Goal: Information Seeking & Learning: Learn about a topic

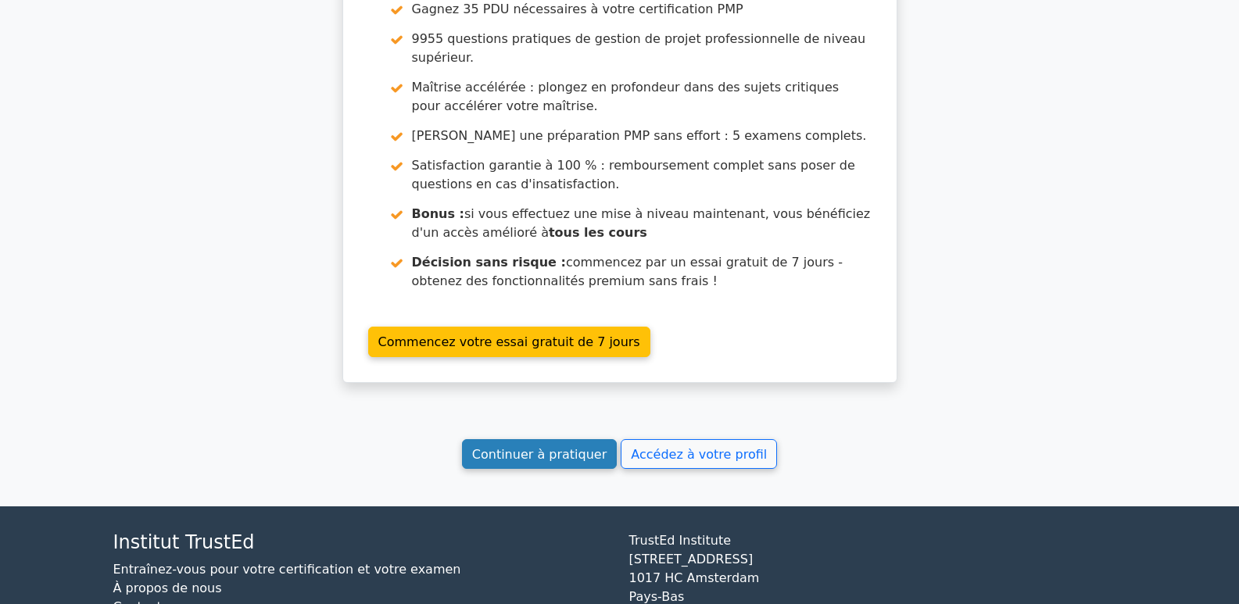
click at [518, 446] on font "Continuer à pratiquer" at bounding box center [539, 453] width 134 height 15
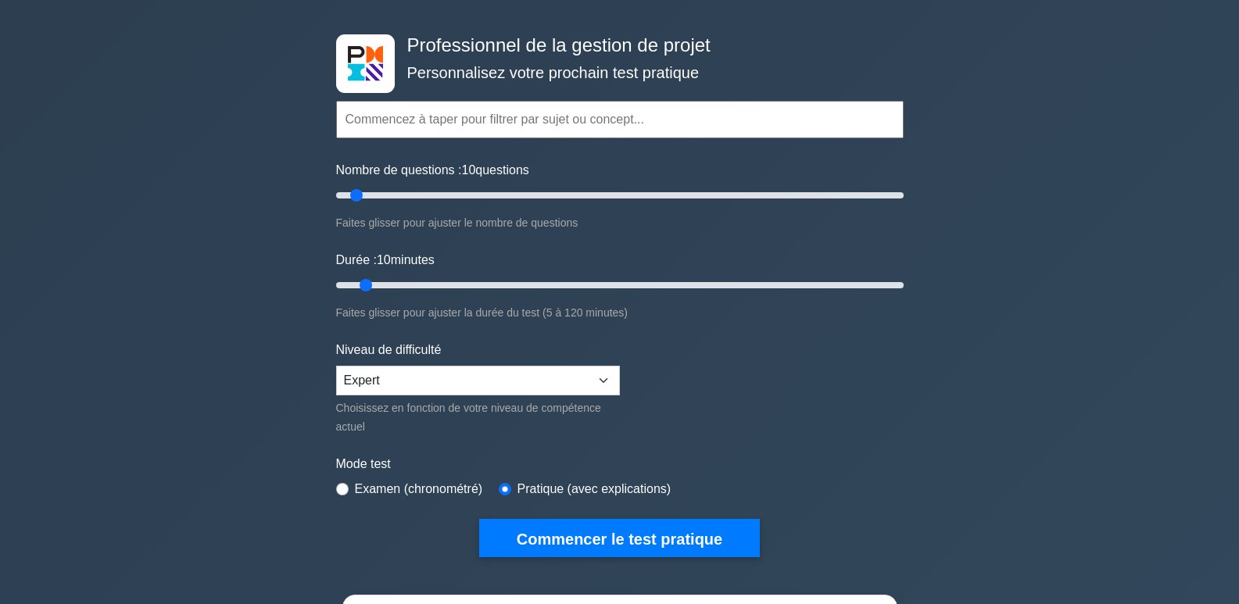
scroll to position [156, 0]
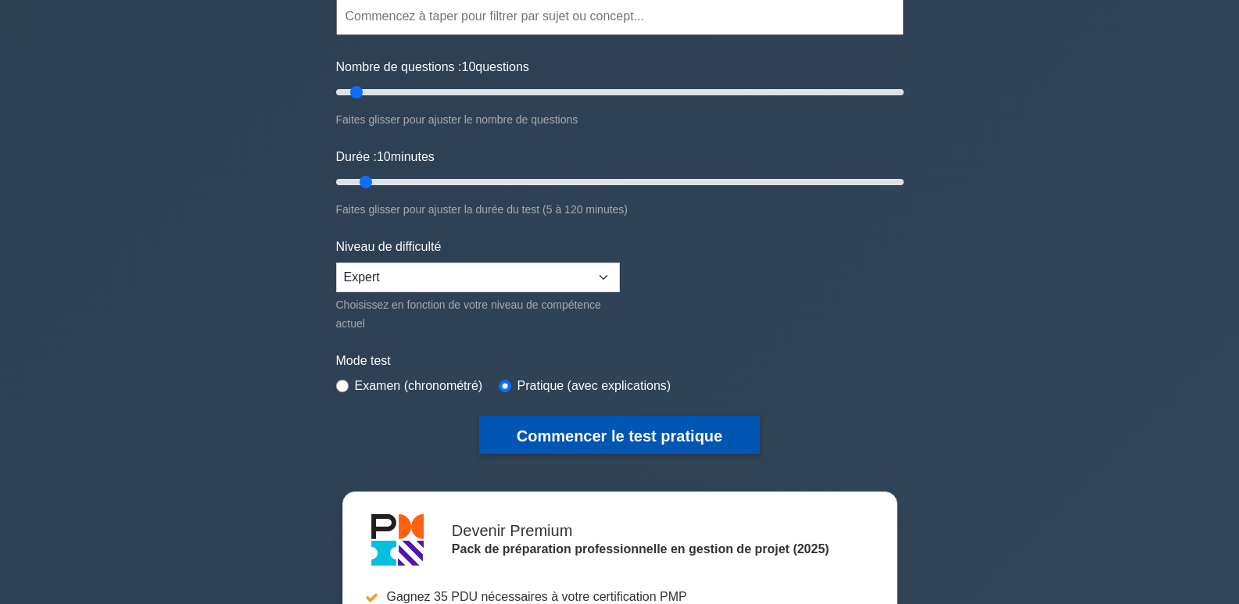
click at [656, 440] on font "Commencer le test pratique" at bounding box center [620, 435] width 206 height 17
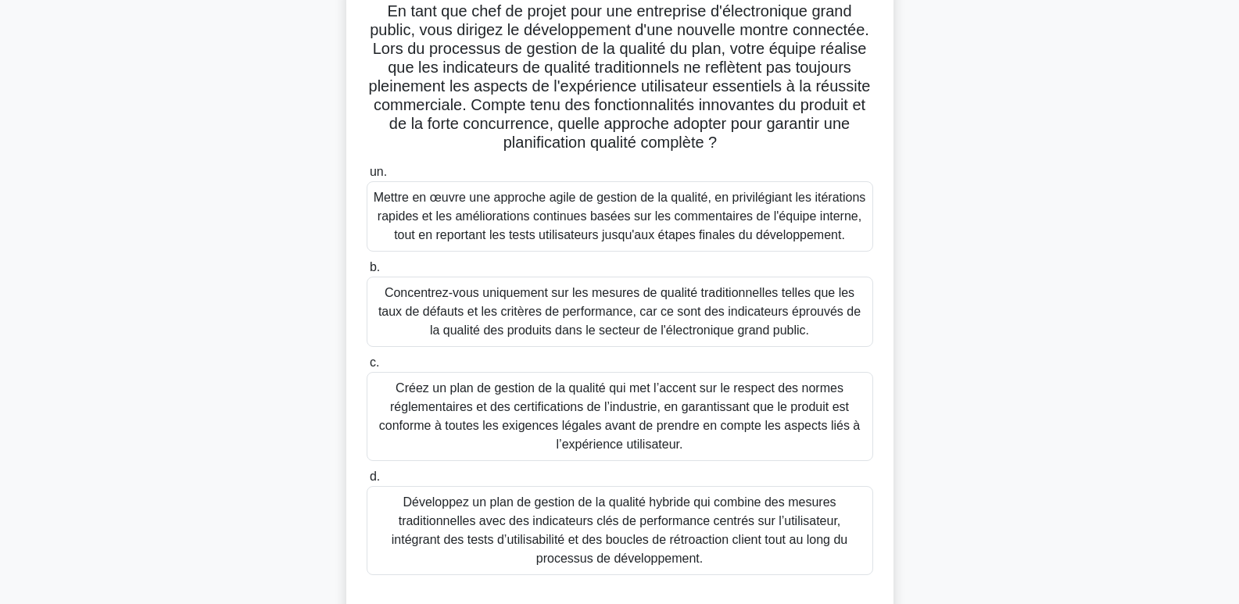
scroll to position [156, 0]
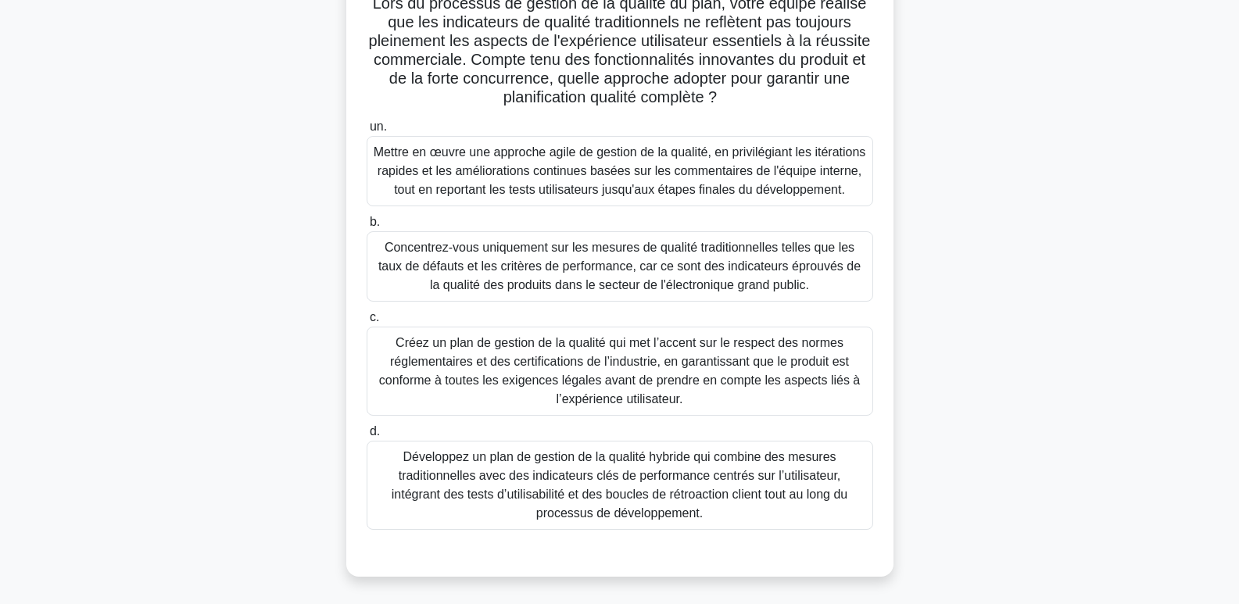
click at [729, 511] on font "Développez un plan de gestion de la qualité hybride qui combine des mesures tra…" at bounding box center [619, 485] width 456 height 70
click at [366, 437] on input "d. Développez un plan de gestion de la qualité hybride qui combine des mesures …" at bounding box center [366, 432] width 0 height 10
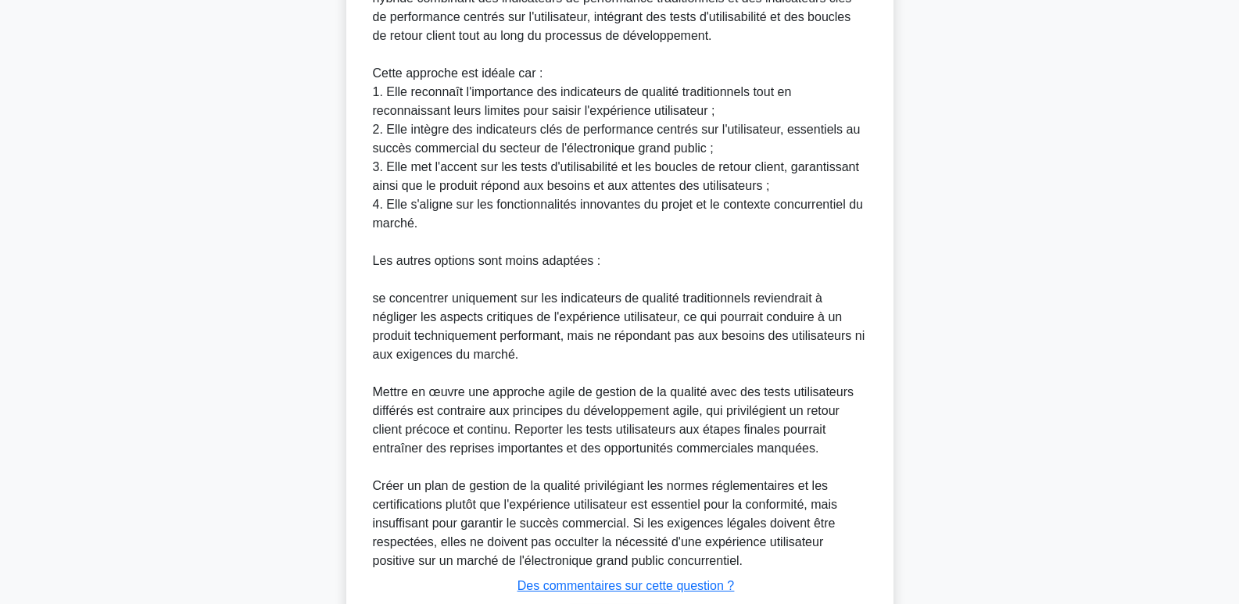
scroll to position [906, 0]
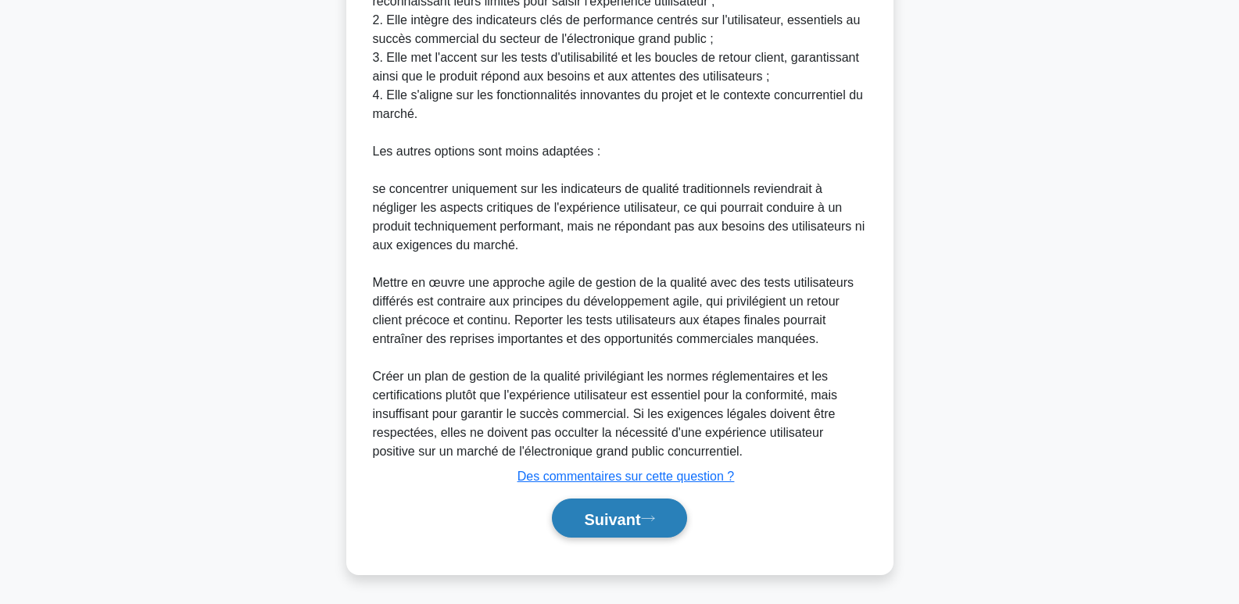
click at [655, 514] on icon at bounding box center [648, 518] width 14 height 9
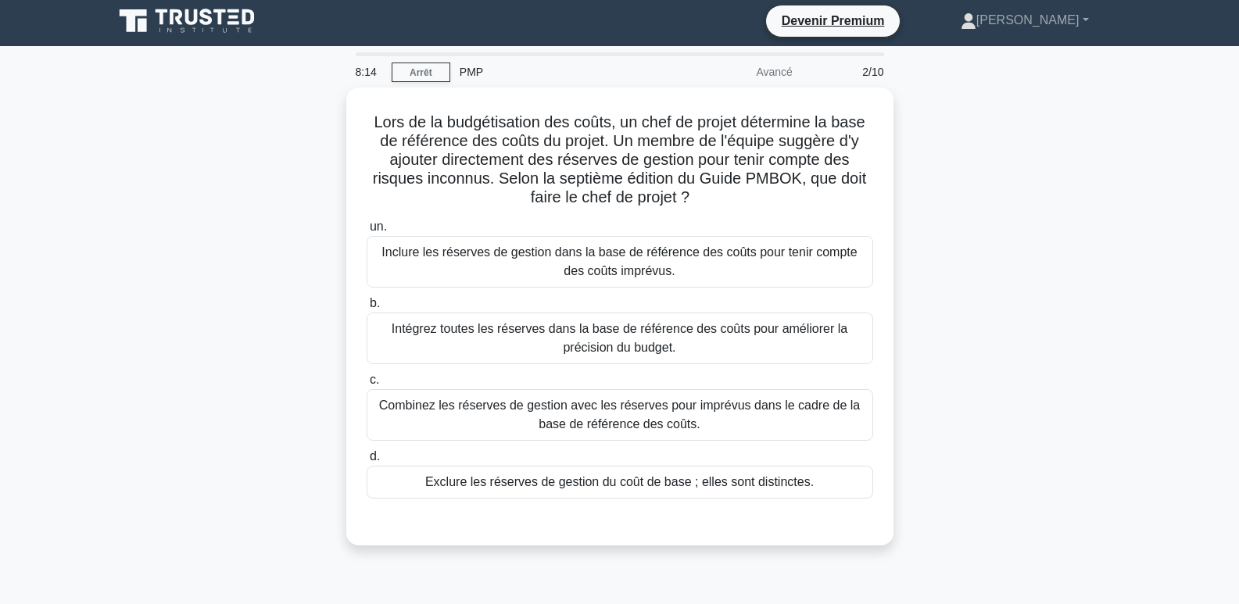
scroll to position [0, 0]
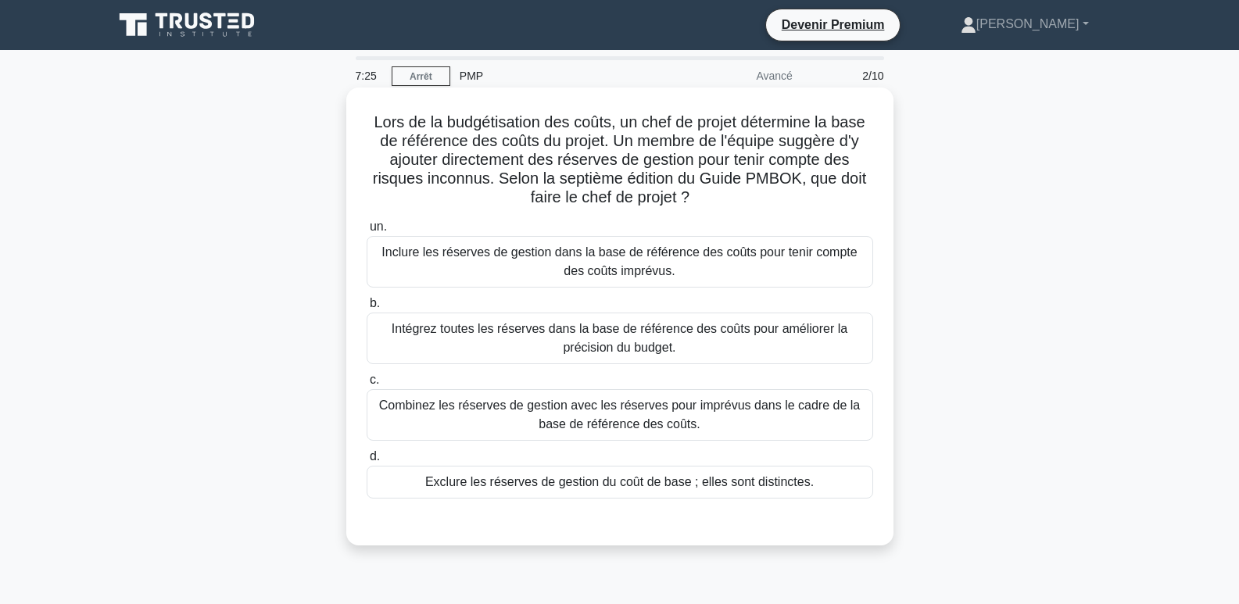
click at [634, 415] on font "Combinez les réserves de gestion avec les réserves pour imprévus dans le cadre …" at bounding box center [620, 415] width 492 height 38
click at [366, 385] on input "c. Combinez les réserves de gestion avec les réserves pour imprévus dans le cad…" at bounding box center [366, 380] width 0 height 10
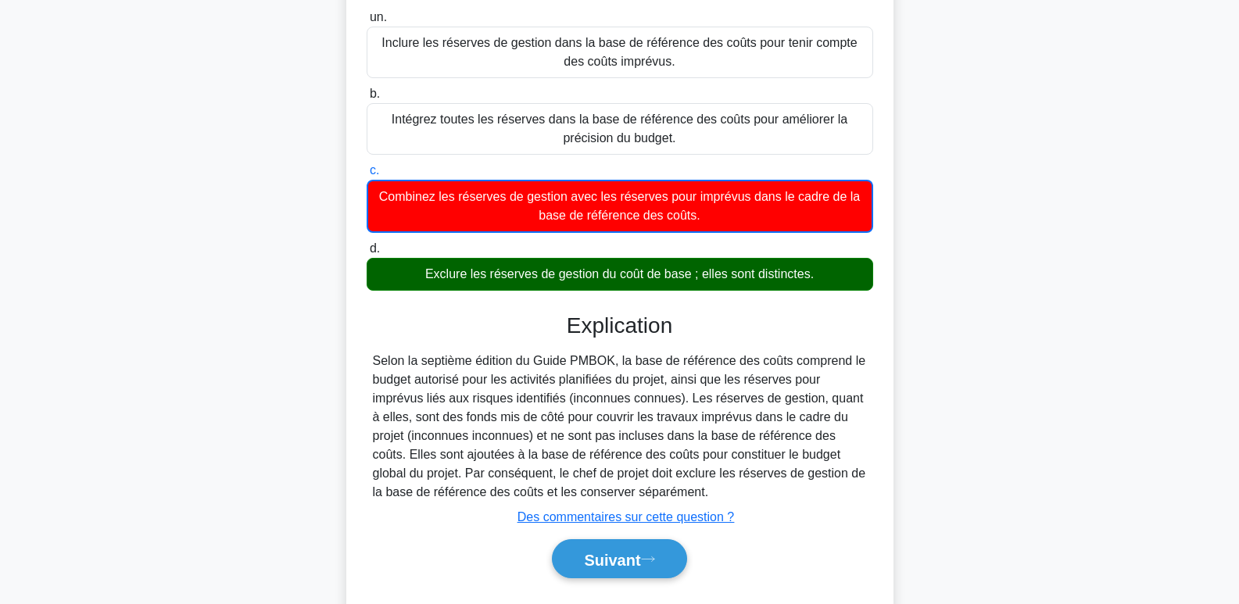
scroll to position [252, 0]
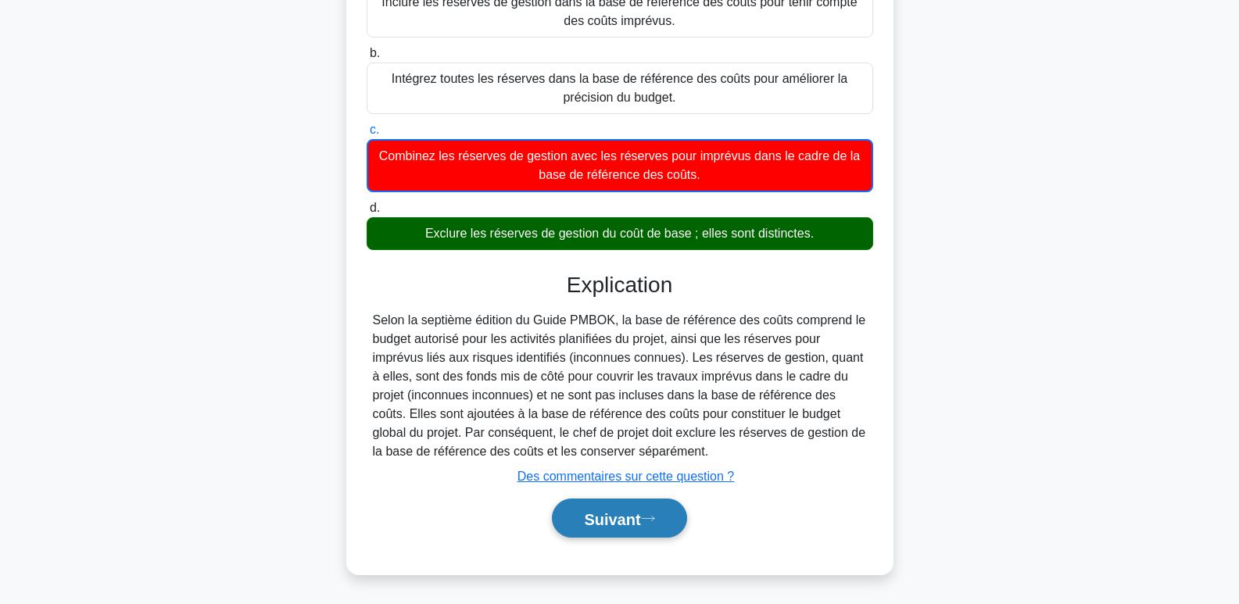
click at [623, 510] on font "Suivant" at bounding box center [612, 518] width 56 height 17
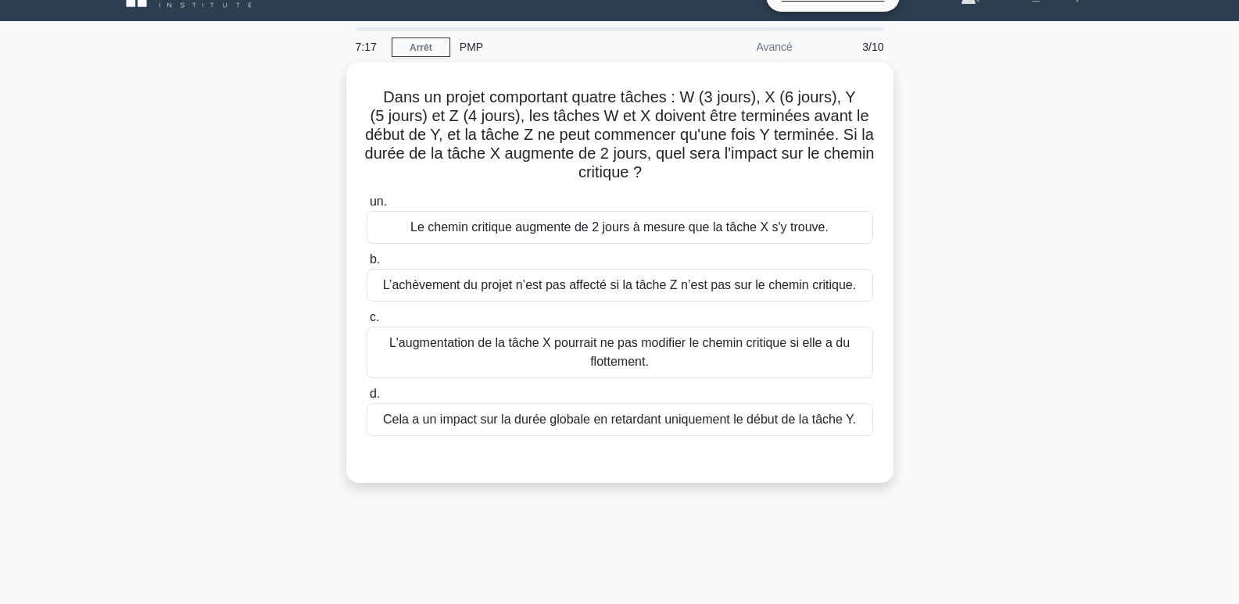
scroll to position [0, 0]
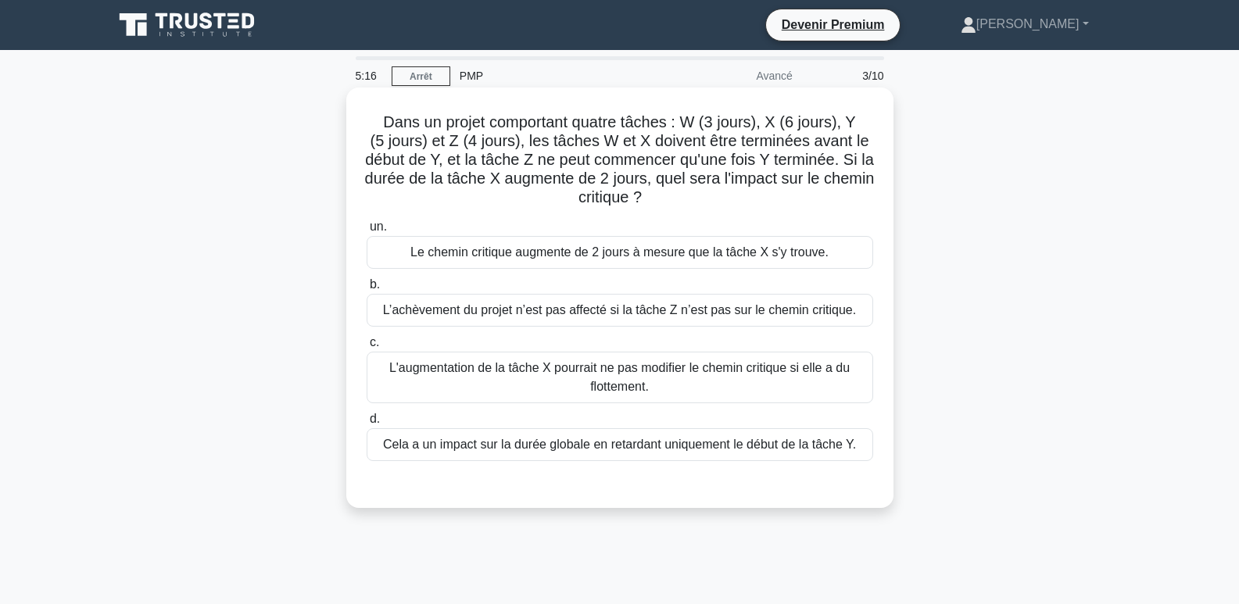
click at [838, 449] on font "Cela a un impact sur la durée globale en retardant uniquement le début de la tâ…" at bounding box center [619, 444] width 473 height 13
click at [366, 424] on input "d. Cela a un impact sur la durée globale en retardant uniquement le début de la…" at bounding box center [366, 419] width 0 height 10
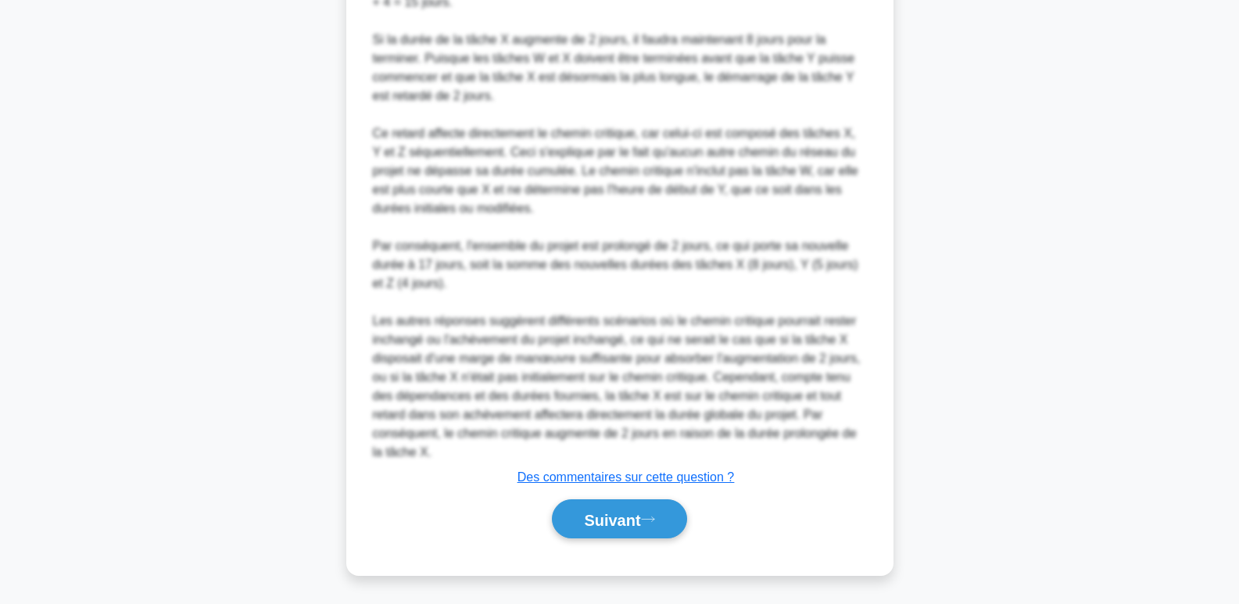
scroll to position [739, 0]
click at [639, 518] on font "Suivant" at bounding box center [612, 518] width 56 height 17
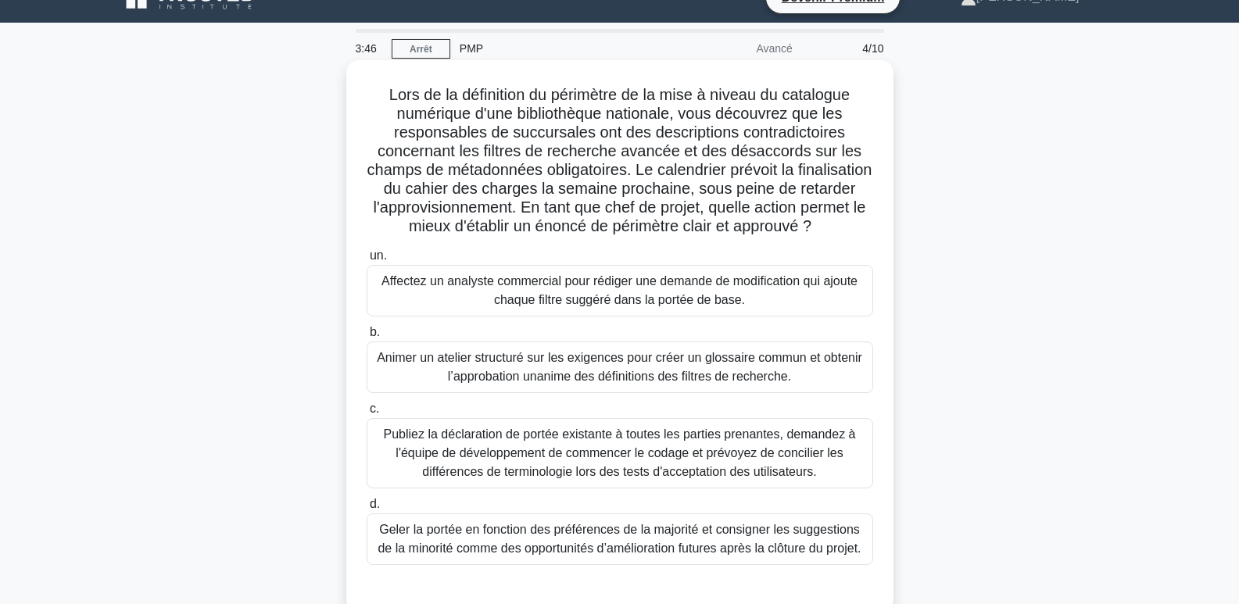
scroll to position [0, 0]
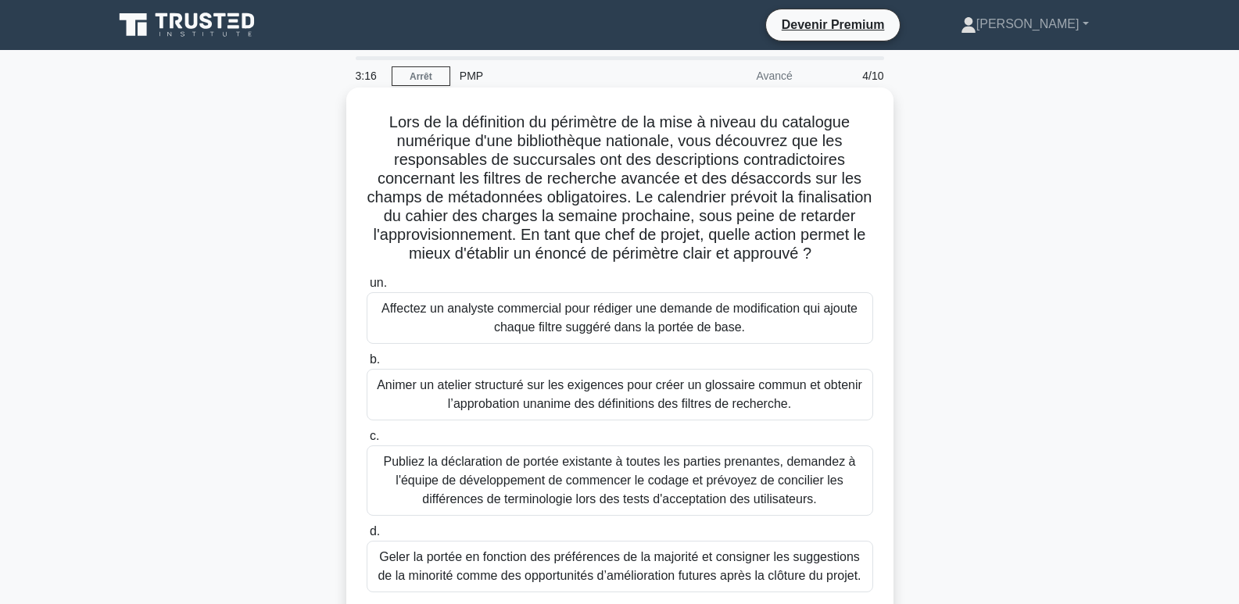
click at [748, 502] on font "Publiez la déclaration de portée existante à toutes les parties prenantes, dema…" at bounding box center [620, 480] width 472 height 51
click at [378, 463] on label "c. Publiez la déclaration de portée existante à toutes les parties prenantes, d…" at bounding box center [619, 471] width 506 height 89
click at [366, 442] on input "c. Publiez la déclaration de portée existante à toutes les parties prenantes, d…" at bounding box center [366, 436] width 0 height 10
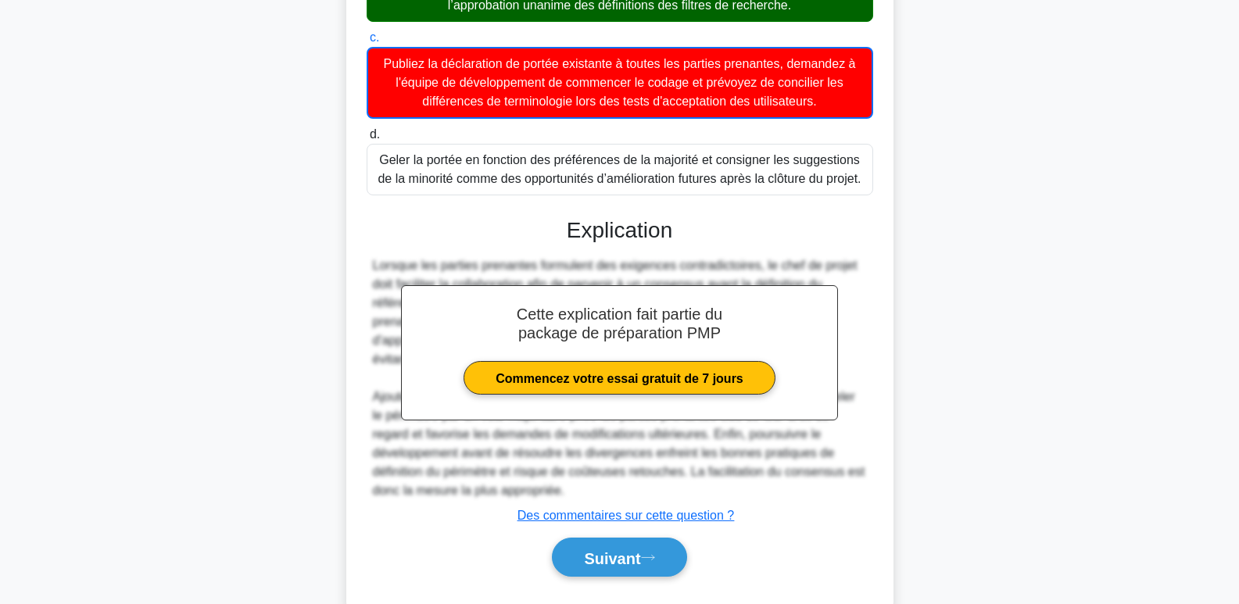
scroll to position [380, 0]
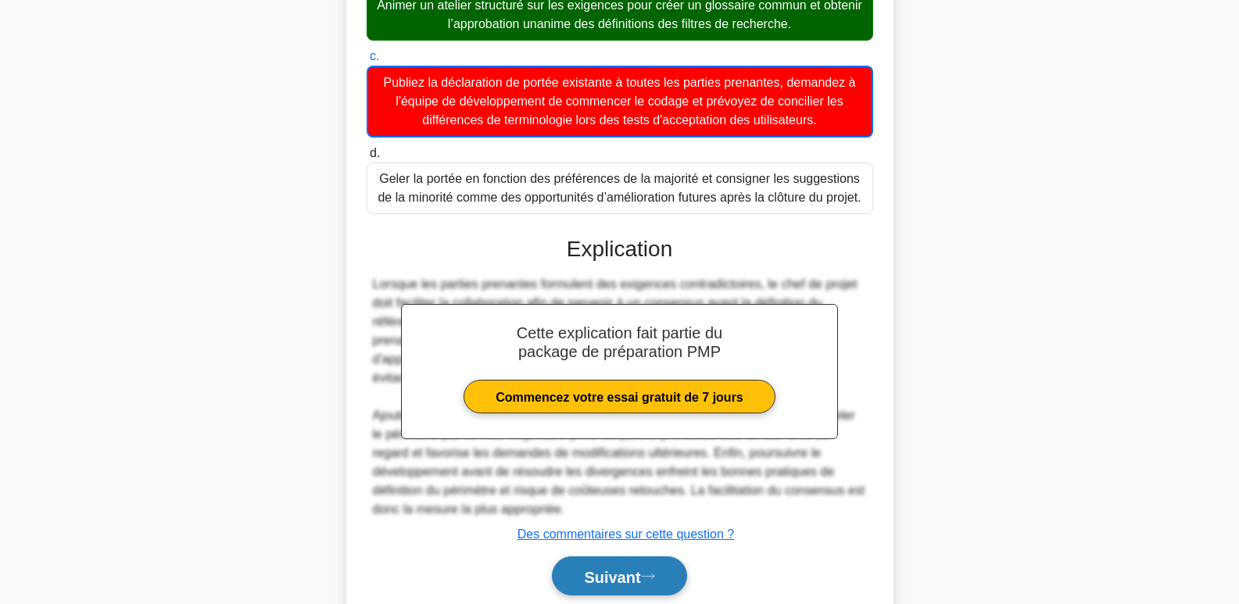
click at [652, 590] on button "Suivant" at bounding box center [619, 576] width 134 height 40
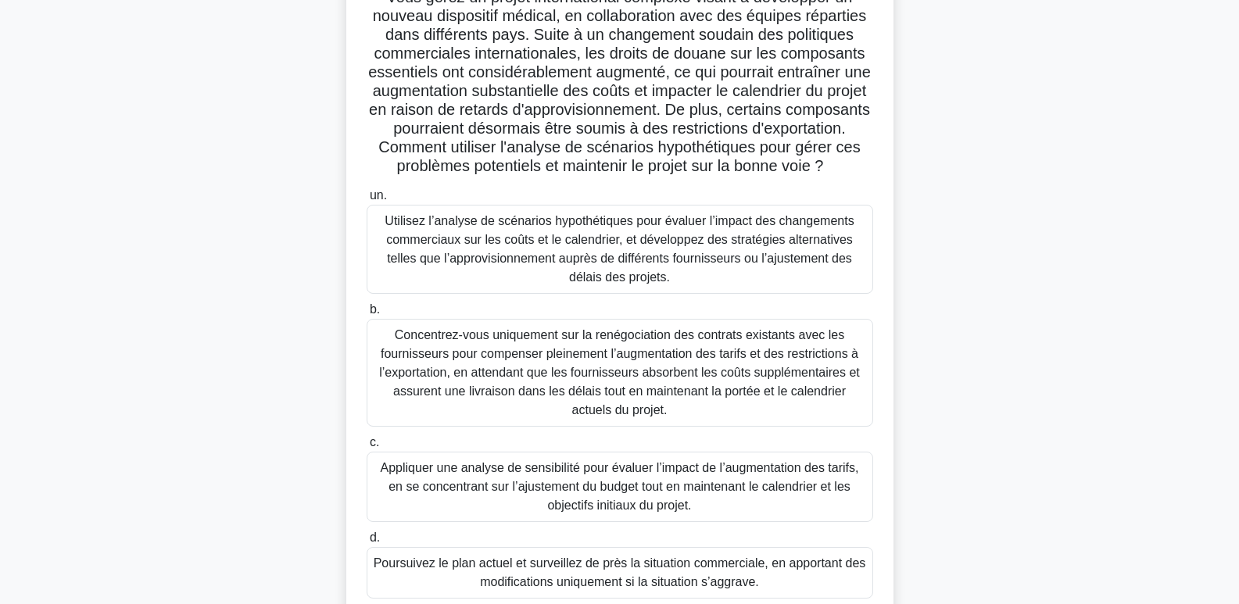
scroll to position [156, 0]
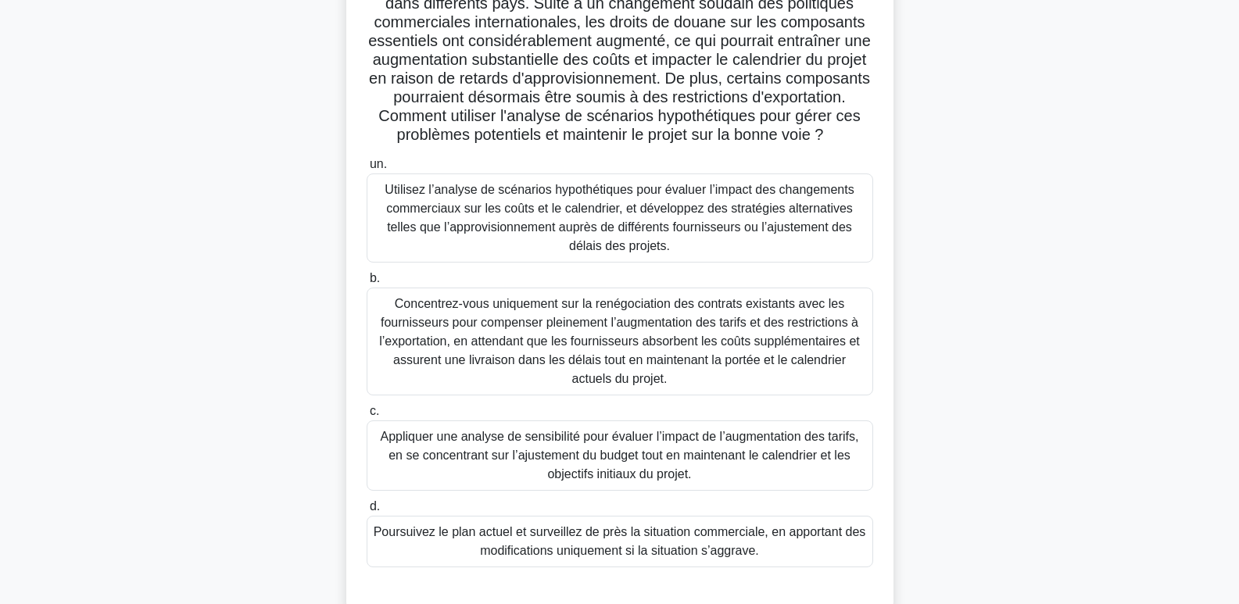
click at [608, 479] on font "Appliquer une analyse de sensibilité pour évaluer l’impact de l’augmentation de…" at bounding box center [620, 455] width 478 height 51
click at [366, 416] on input "c. Appliquer une analyse de sensibilité pour évaluer l’impact de l’augmentation…" at bounding box center [366, 411] width 0 height 10
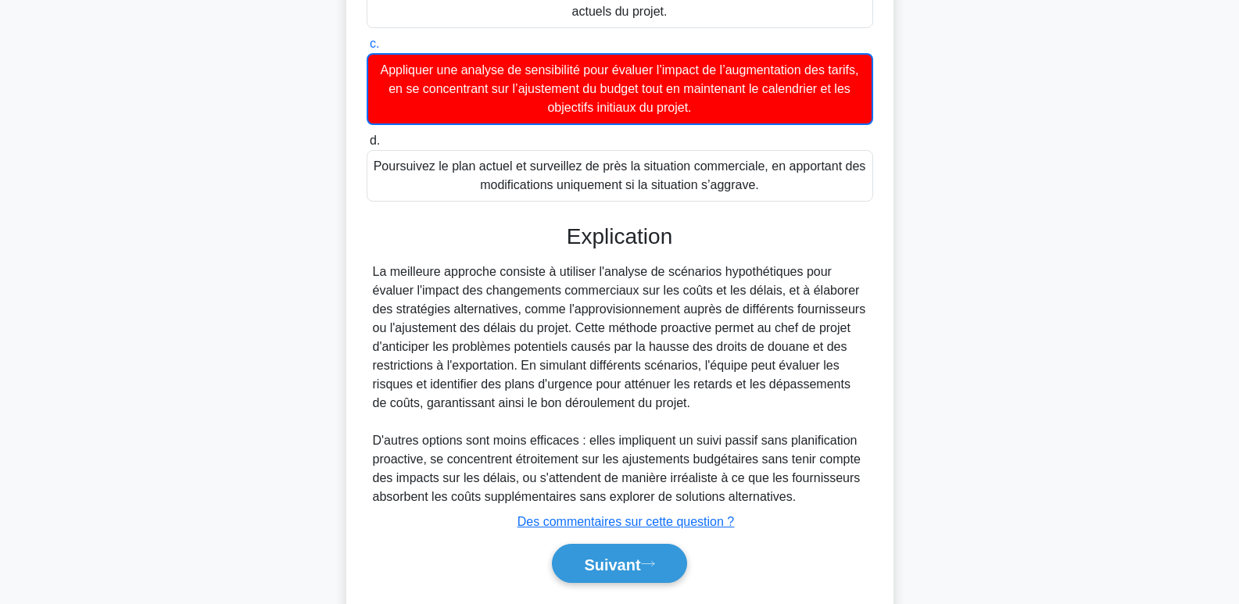
scroll to position [547, 0]
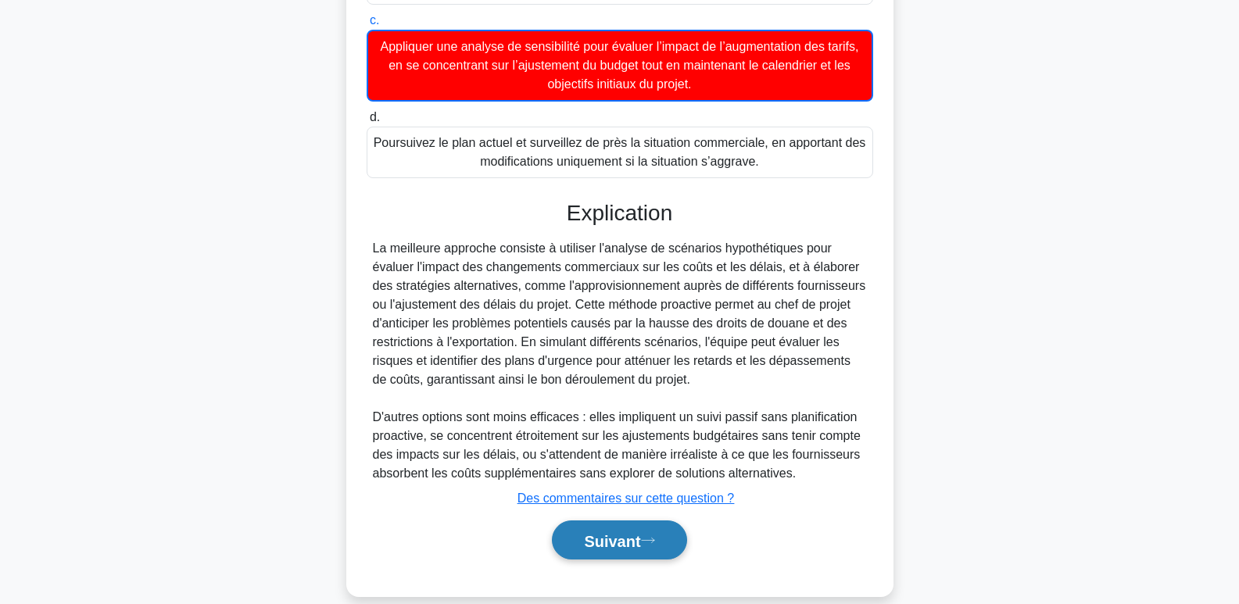
click at [638, 549] on font "Suivant" at bounding box center [612, 540] width 56 height 17
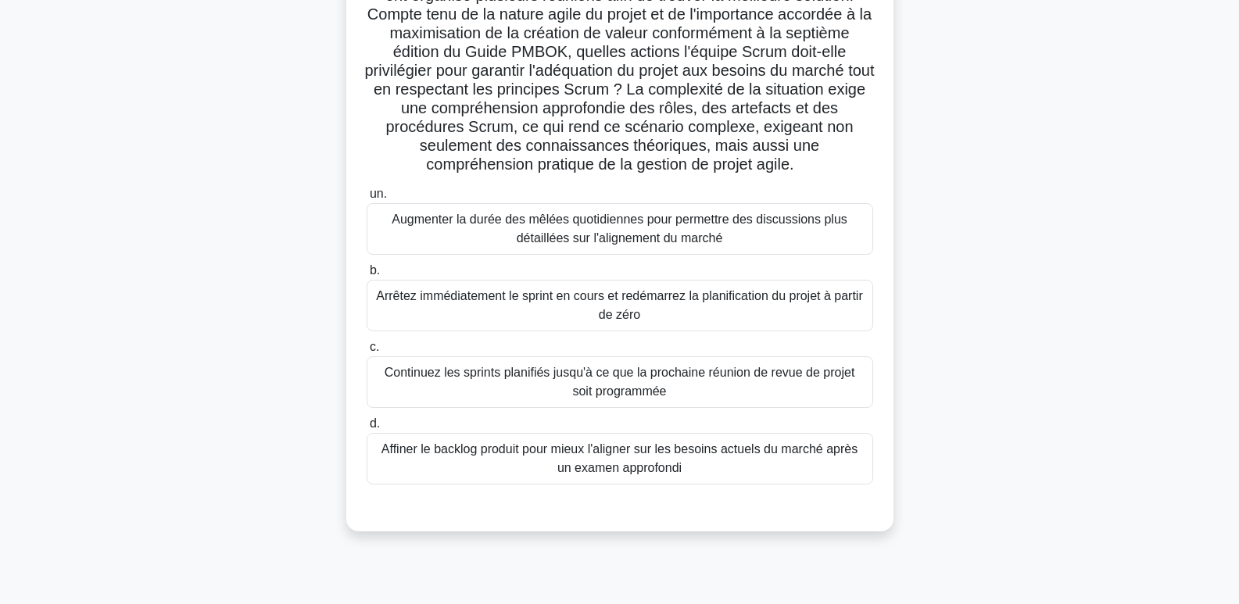
scroll to position [234, 0]
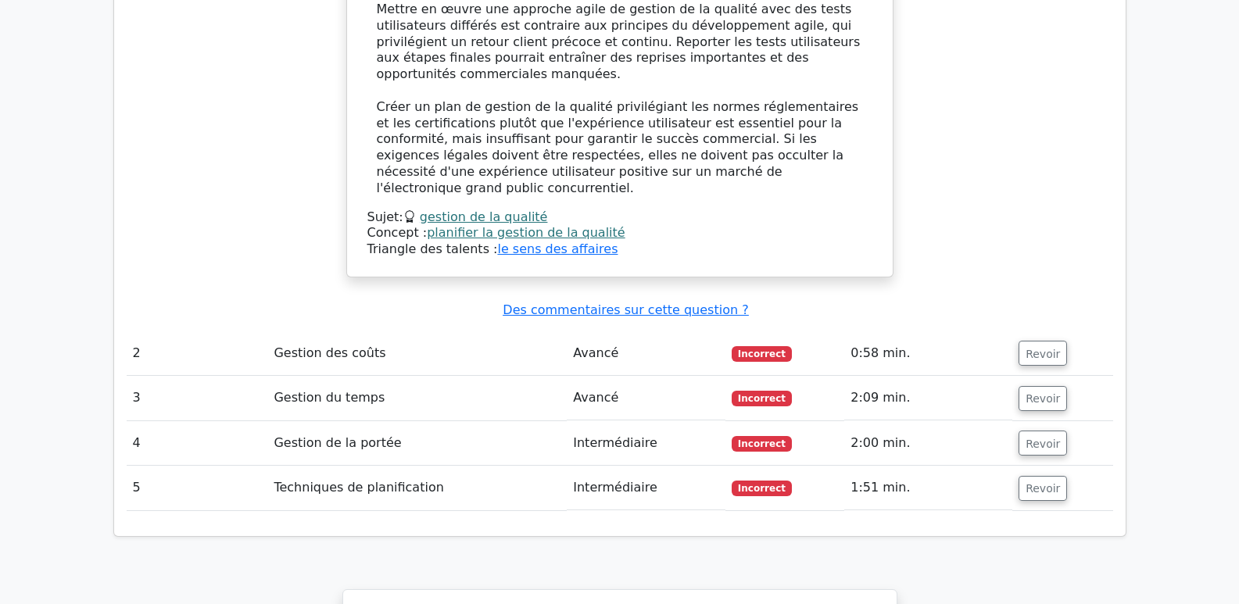
scroll to position [2387, 0]
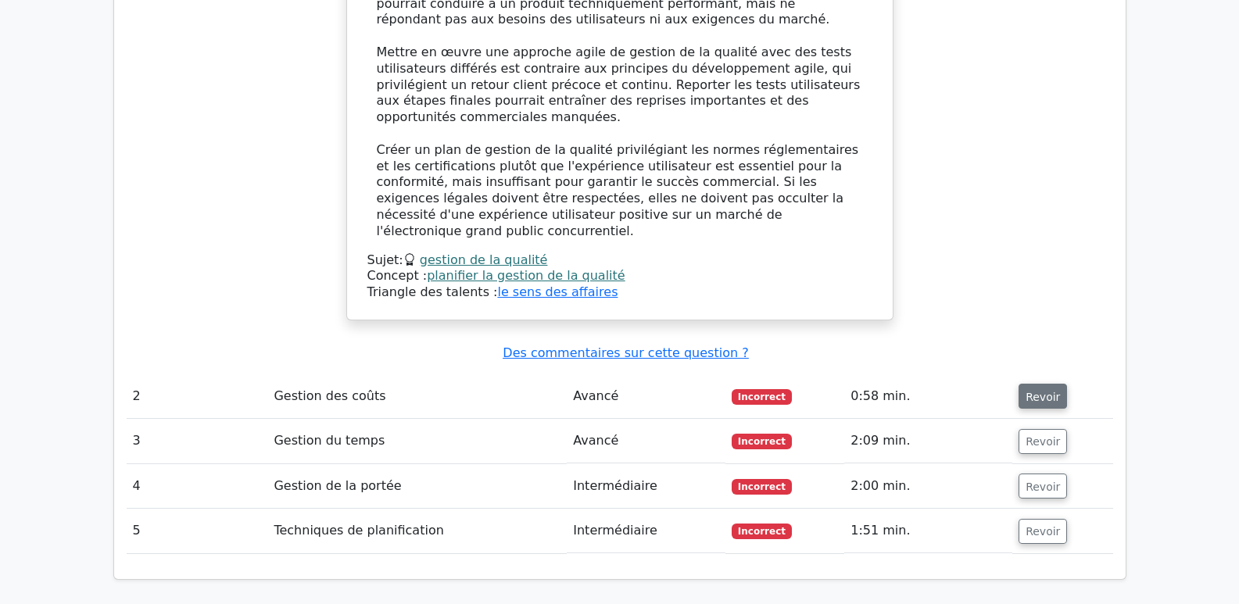
click at [1031, 390] on font "Revoir" at bounding box center [1042, 396] width 34 height 13
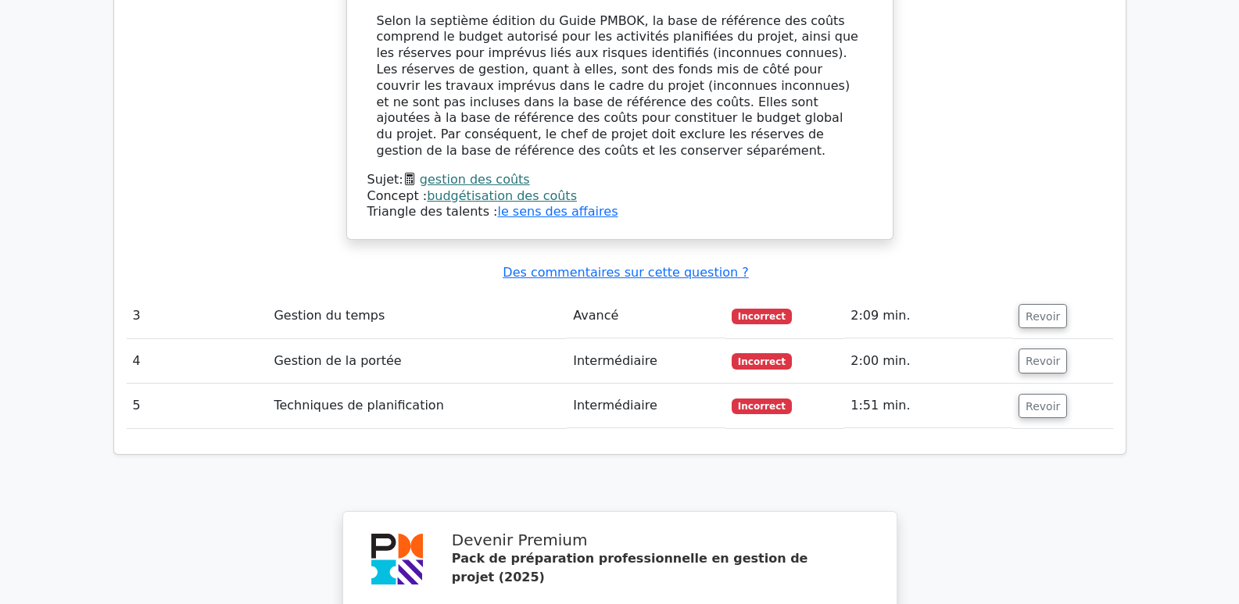
scroll to position [3247, 0]
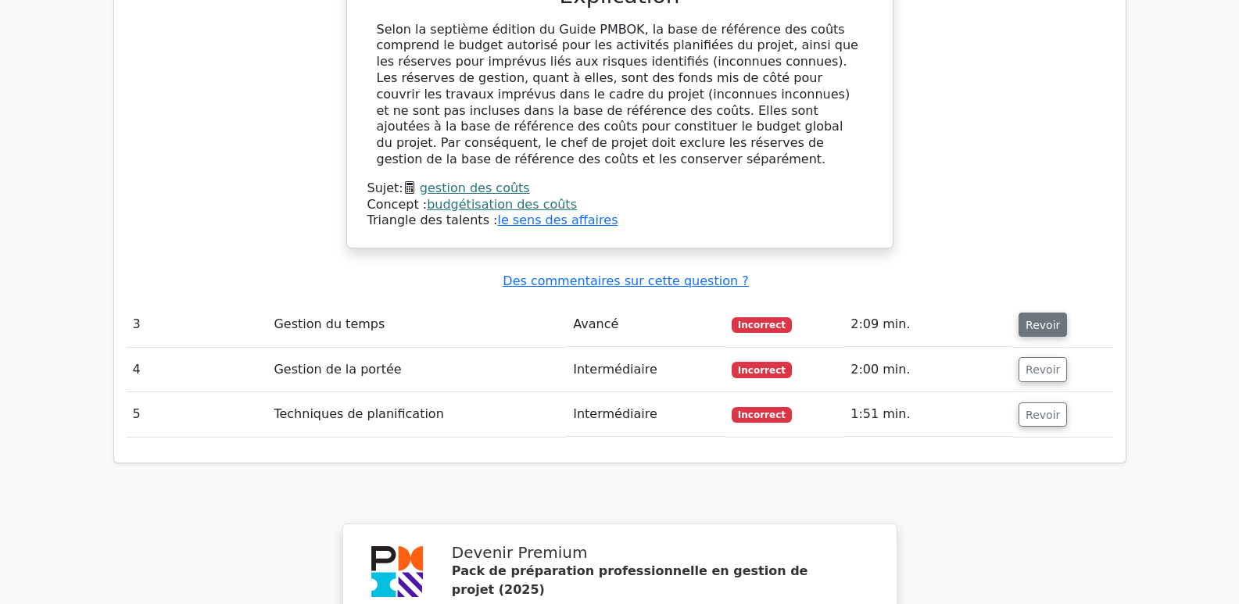
click at [1034, 318] on font "Revoir" at bounding box center [1042, 324] width 34 height 13
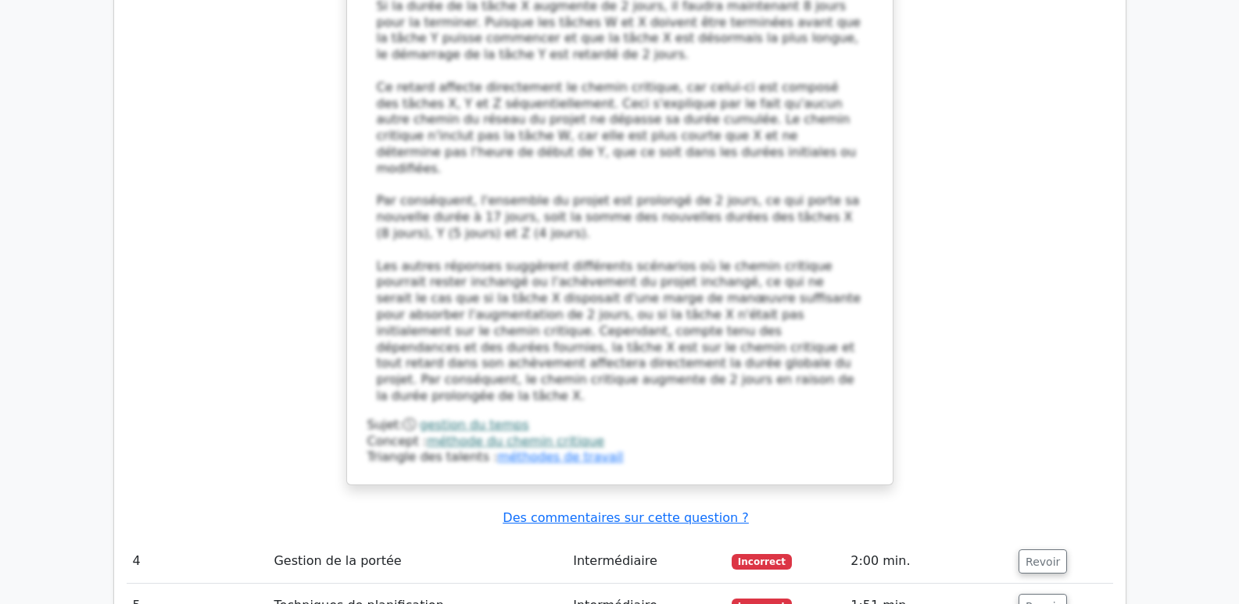
scroll to position [4419, 0]
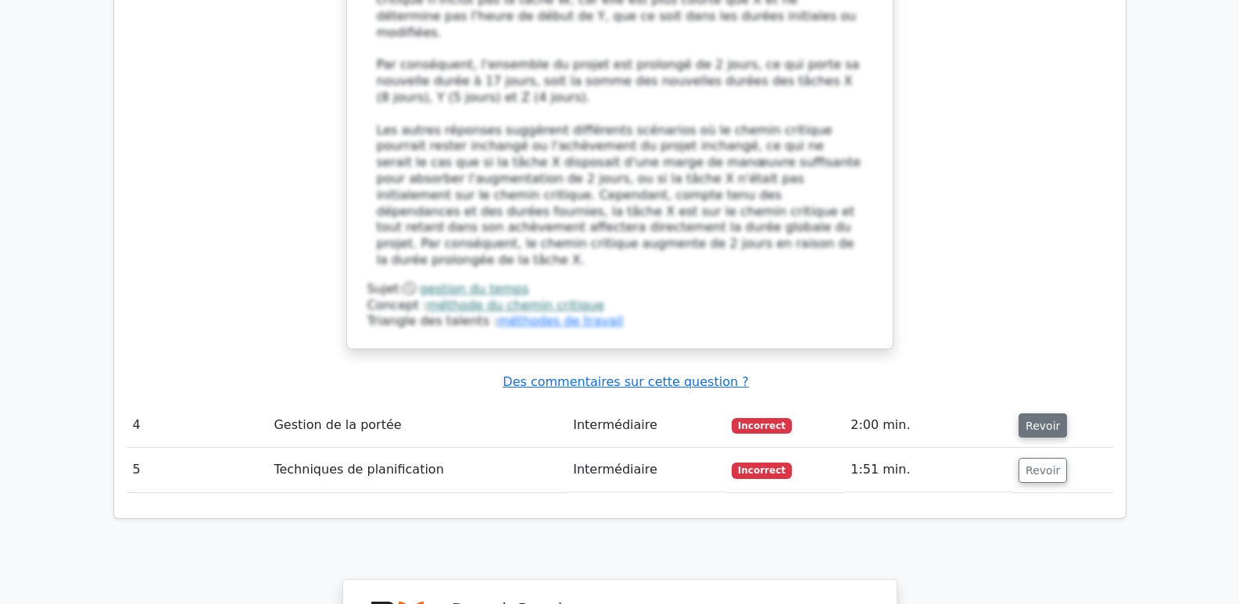
click at [1033, 419] on font "Revoir" at bounding box center [1042, 425] width 34 height 13
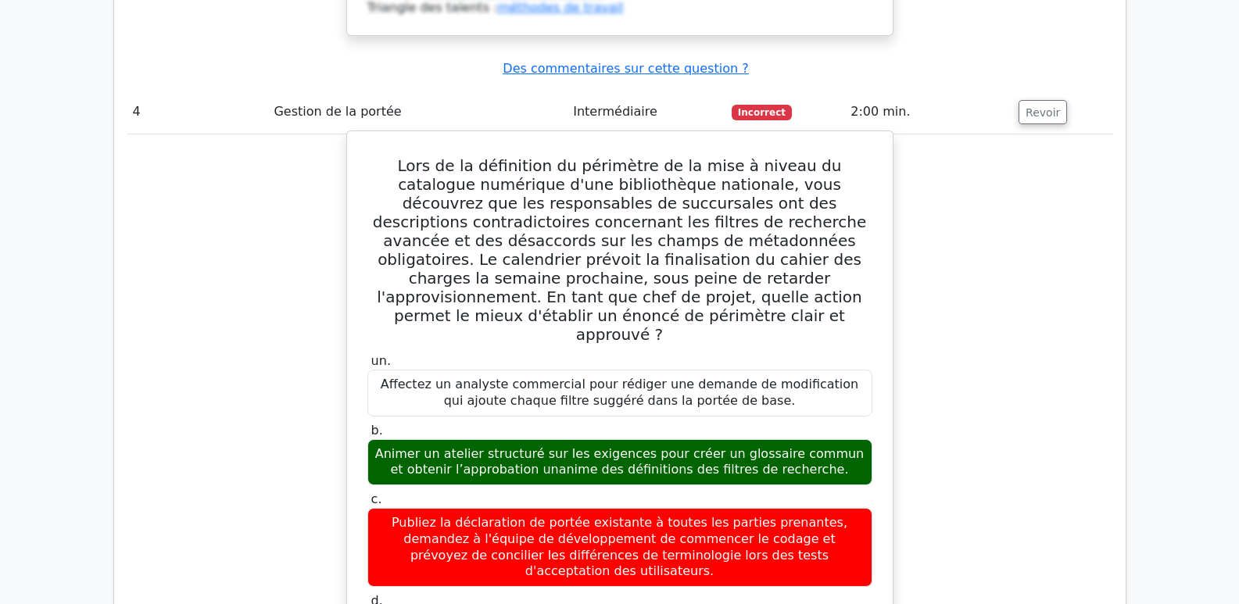
scroll to position [4732, 0]
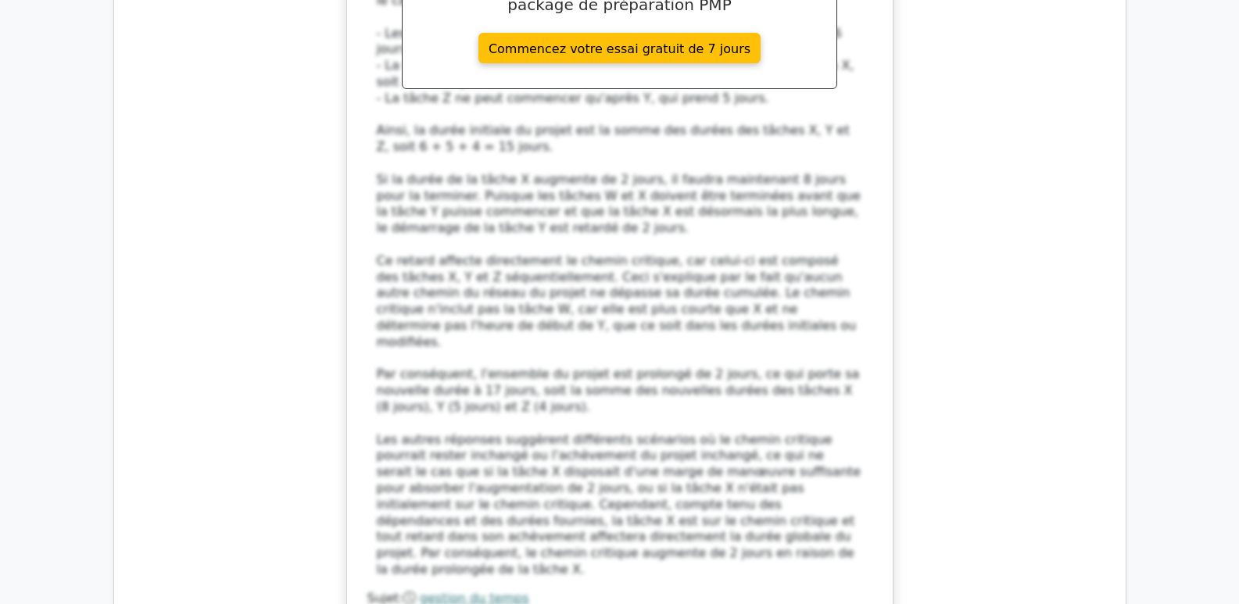
scroll to position [4106, 0]
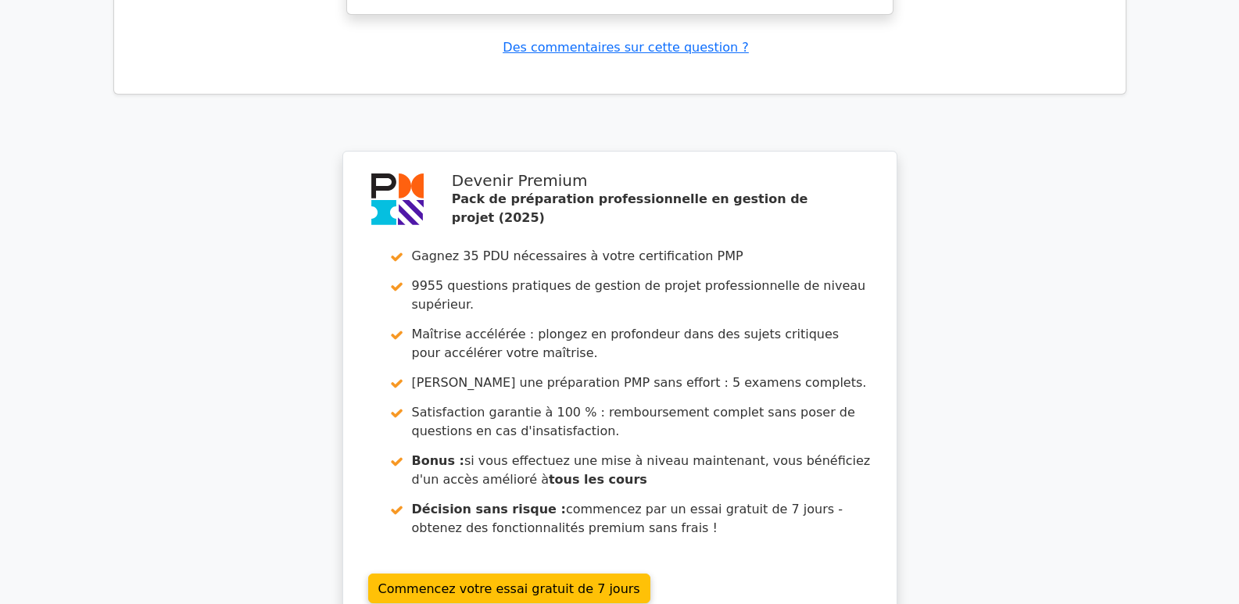
scroll to position [5944, 0]
